Goal: Entertainment & Leisure: Consume media (video, audio)

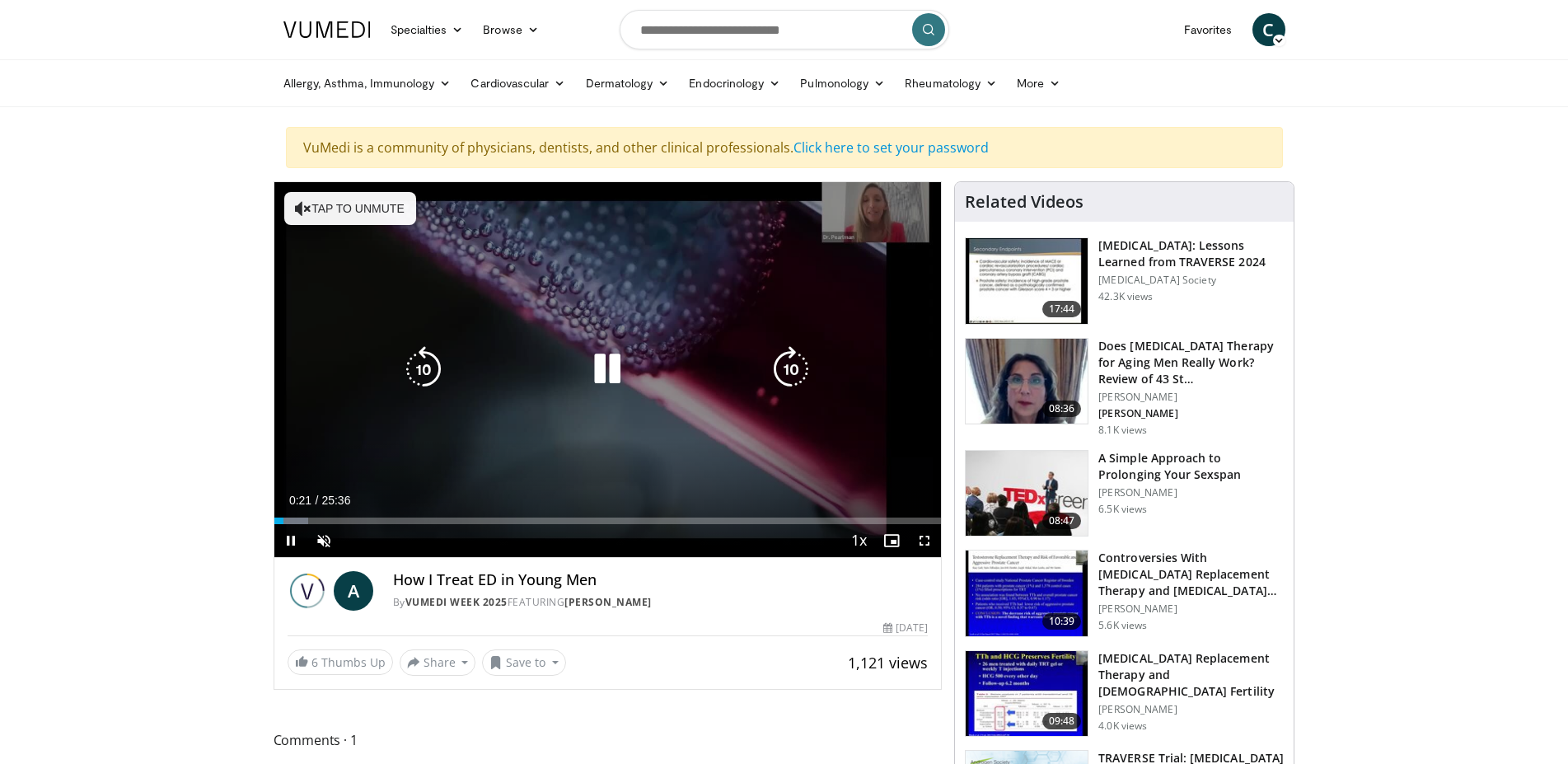
click at [649, 435] on div "10 seconds Tap to unmute" at bounding box center [608, 370] width 667 height 375
click at [600, 365] on icon "Video Player" at bounding box center [608, 370] width 46 height 46
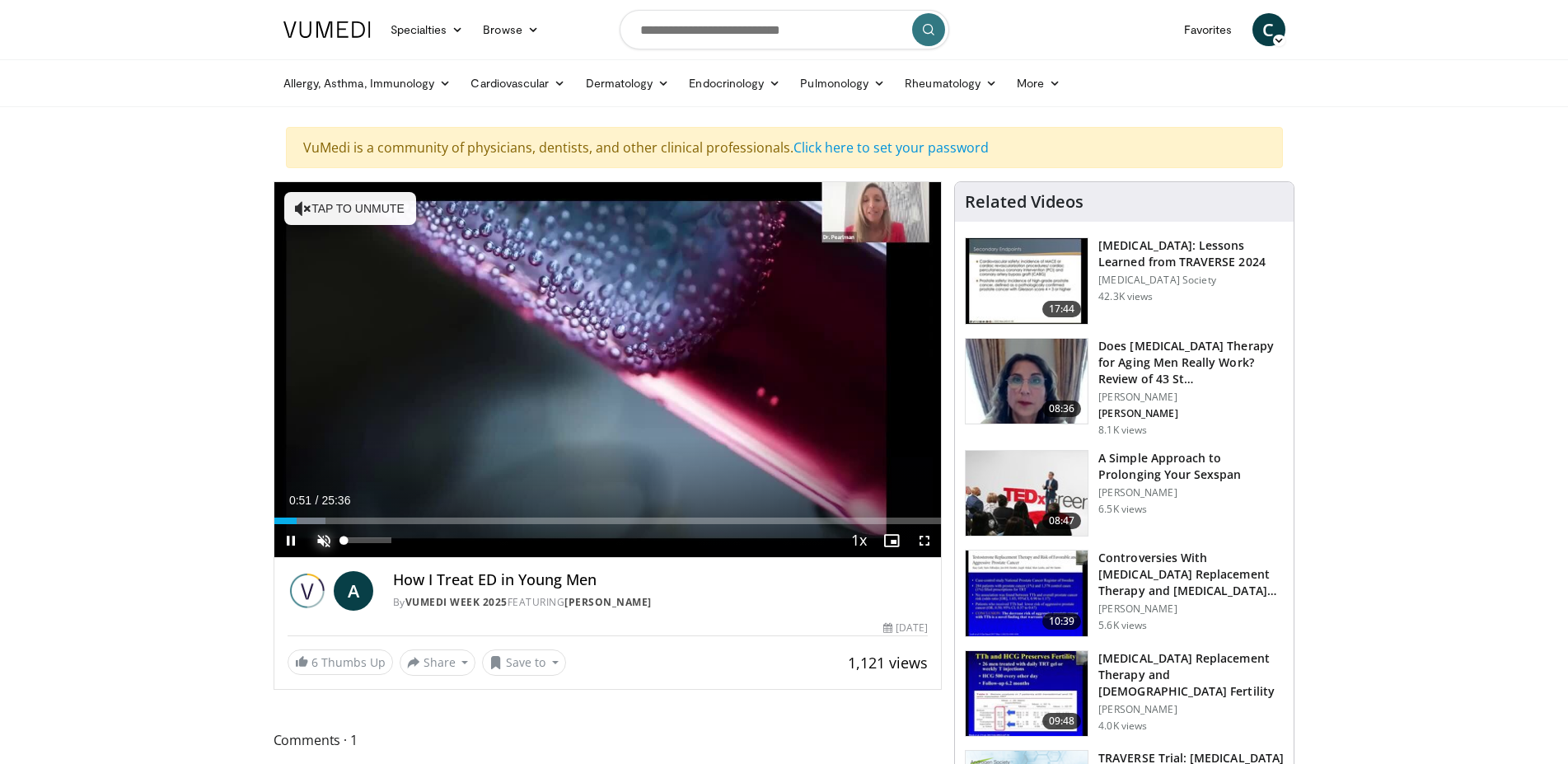
click at [327, 540] on span "Video Player" at bounding box center [323, 540] width 33 height 33
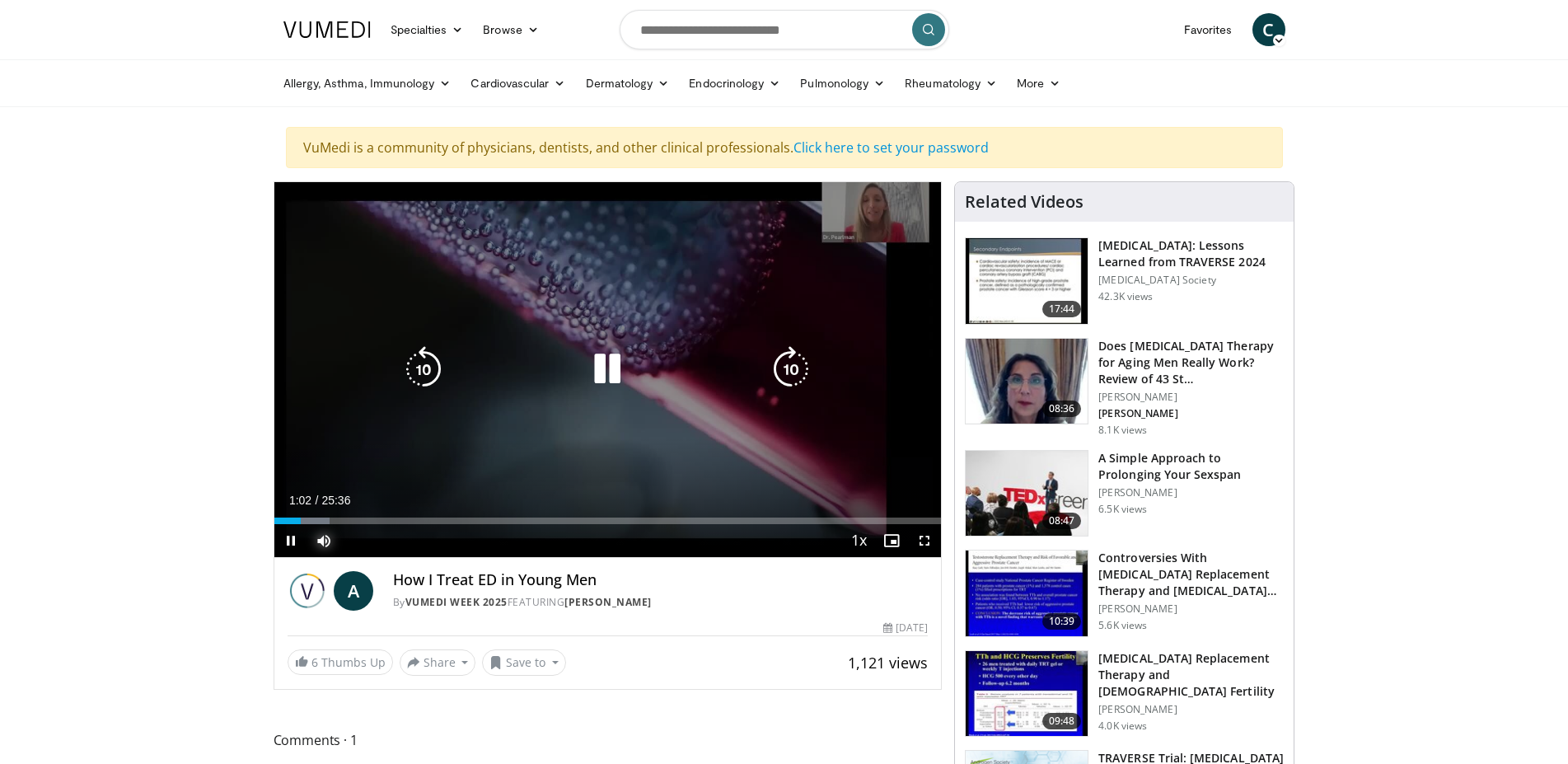
click at [277, 517] on div "Loaded : 8.39% 01:02 00:03" at bounding box center [608, 516] width 667 height 16
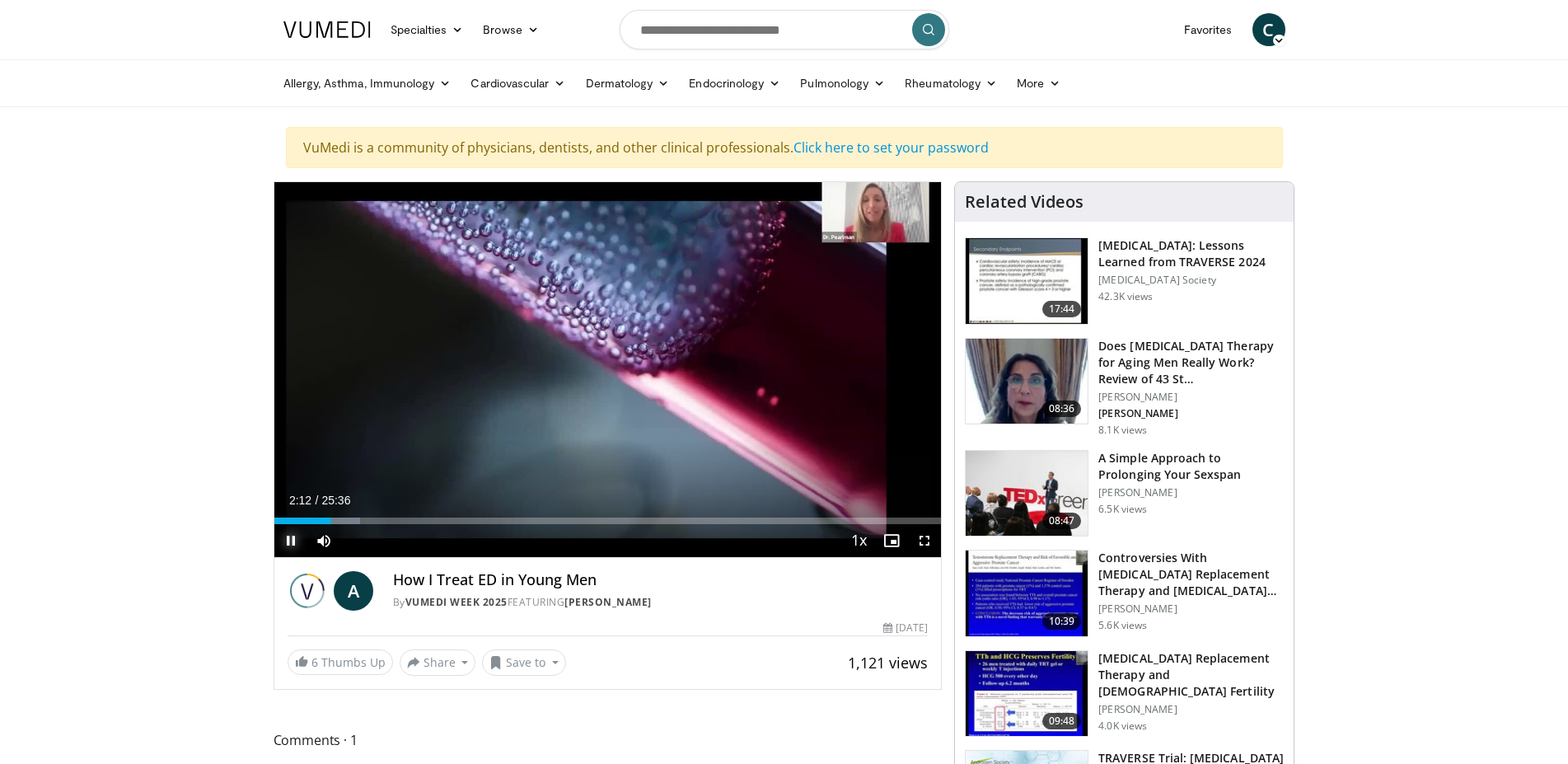
click at [287, 540] on span "Video Player" at bounding box center [290, 540] width 33 height 33
